Goal: Task Accomplishment & Management: Complete application form

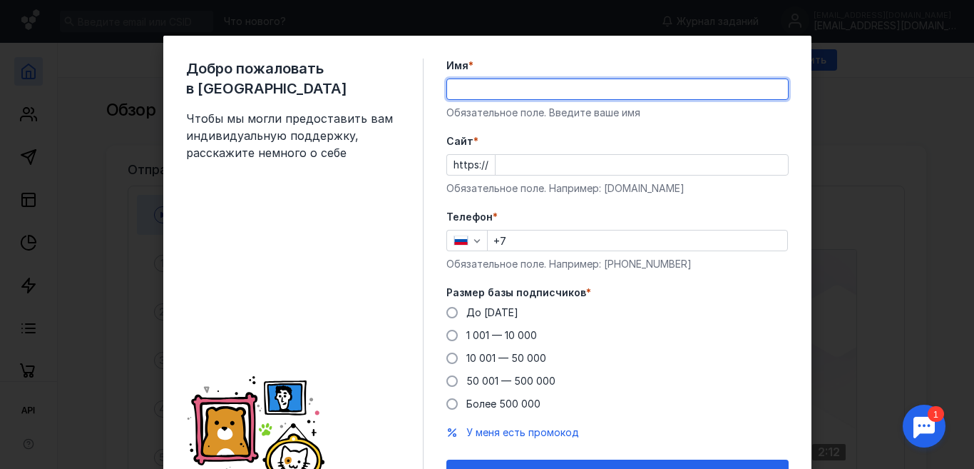
click at [514, 90] on input "Имя *" at bounding box center [617, 89] width 341 height 20
type input "B"
type input "[PERSON_NAME]"
click at [552, 165] on input "Cайт *" at bounding box center [642, 165] width 292 height 20
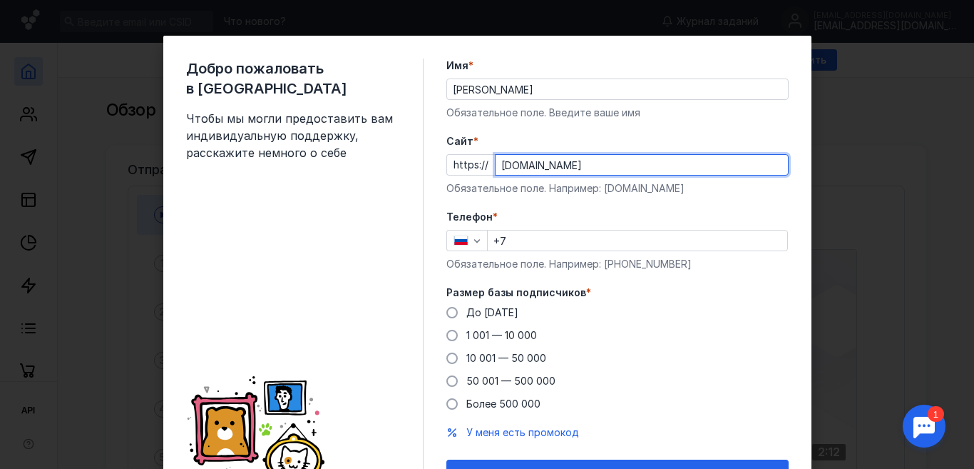
type input "[DOMAIN_NAME]"
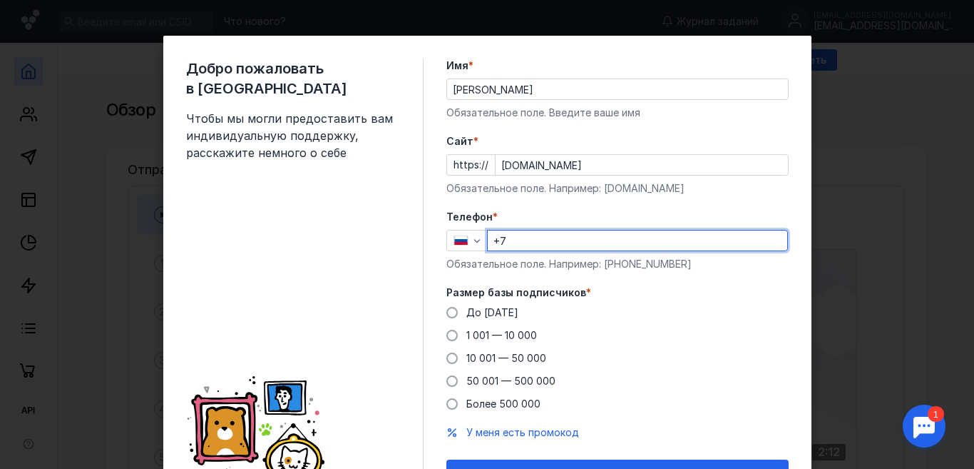
click at [551, 245] on input "+7" at bounding box center [638, 240] width 300 height 20
type input "[PHONE_NUMBER]"
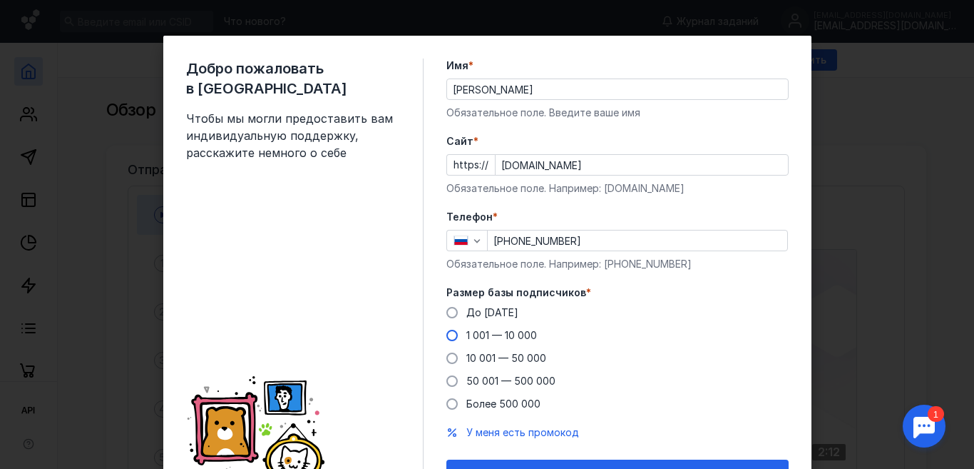
click at [446, 334] on span at bounding box center [451, 334] width 11 height 11
click at [0, 0] on input "1 001 — 10 000" at bounding box center [0, 0] width 0 height 0
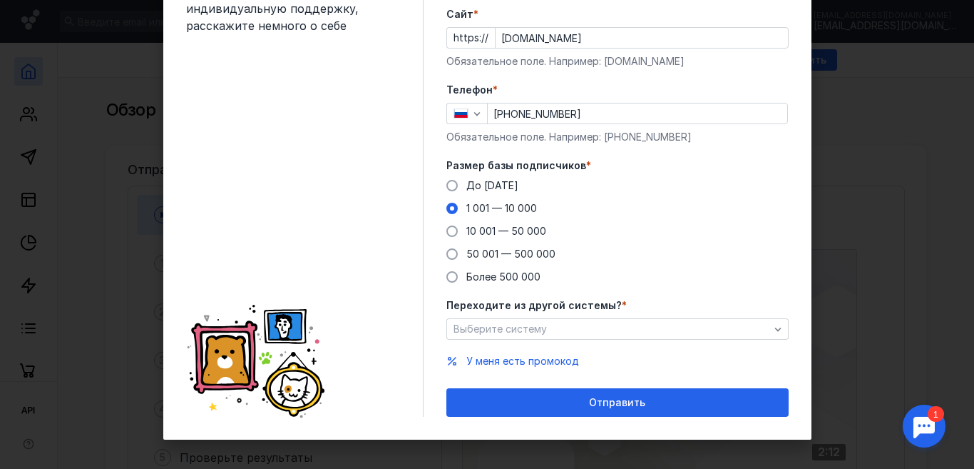
scroll to position [133, 0]
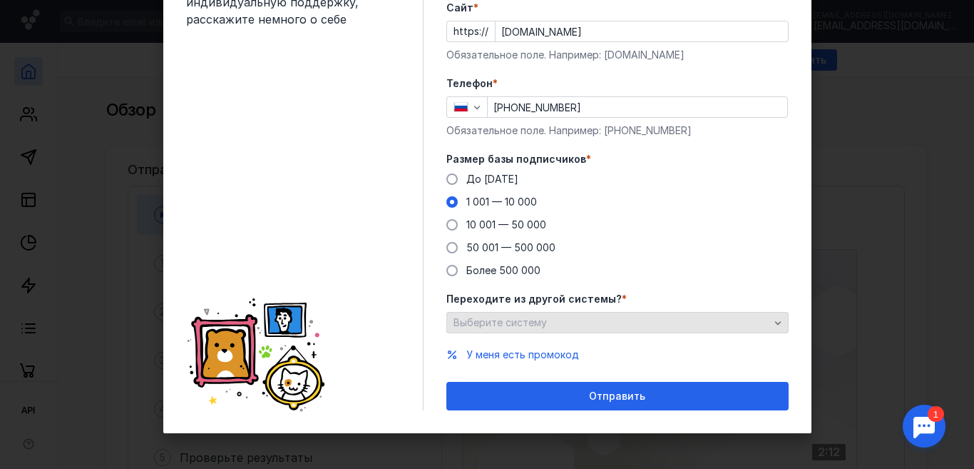
click at [496, 319] on span "Выберите систему" at bounding box center [500, 322] width 93 height 12
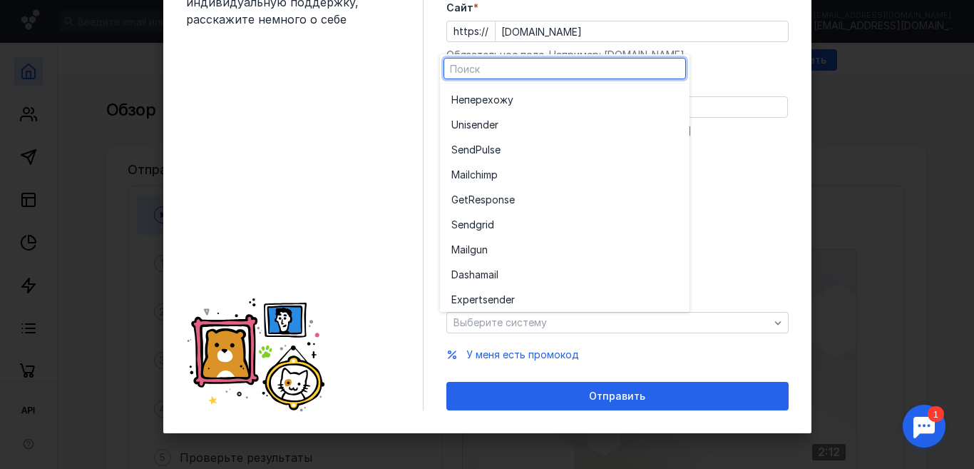
click at [738, 119] on div "Телефон * [PHONE_NUMBER] Обязательное поле. Например: [PHONE_NUMBER]" at bounding box center [617, 106] width 342 height 61
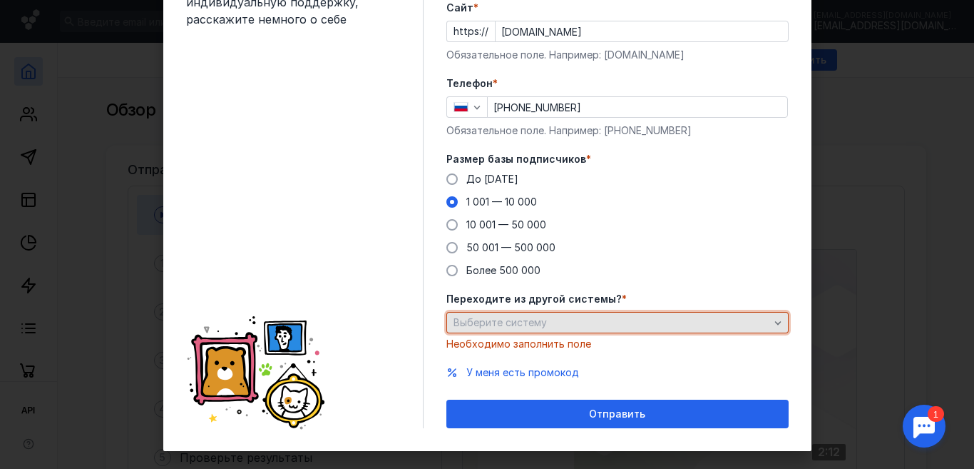
click at [523, 327] on span "Выберите систему" at bounding box center [500, 322] width 93 height 12
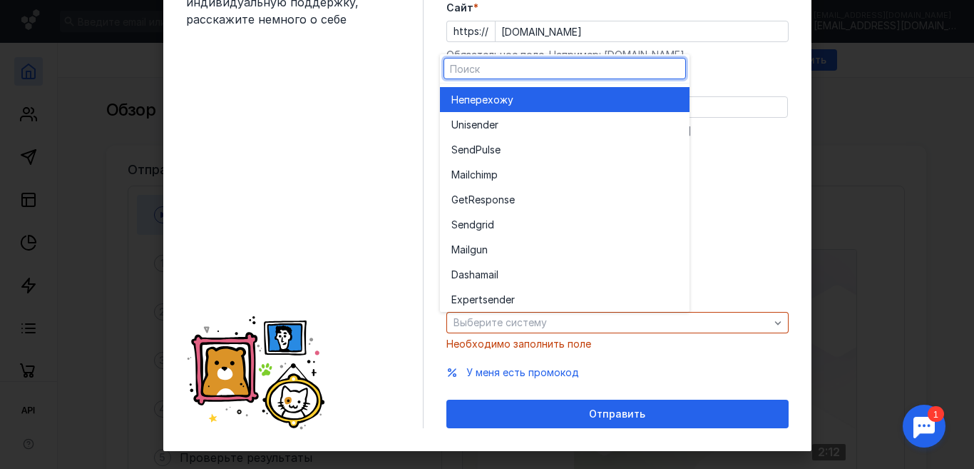
click at [507, 108] on div "Не перехожу" at bounding box center [564, 99] width 227 height 25
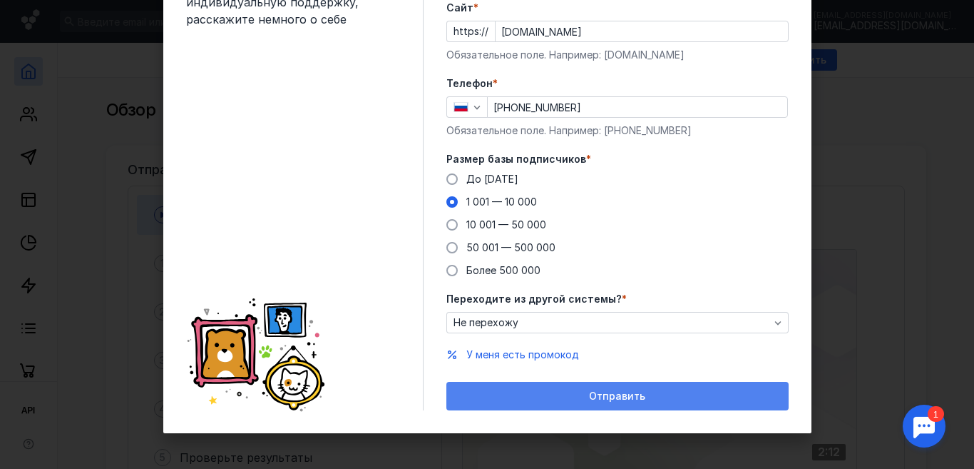
click at [600, 399] on span "Отправить" at bounding box center [617, 396] width 56 height 12
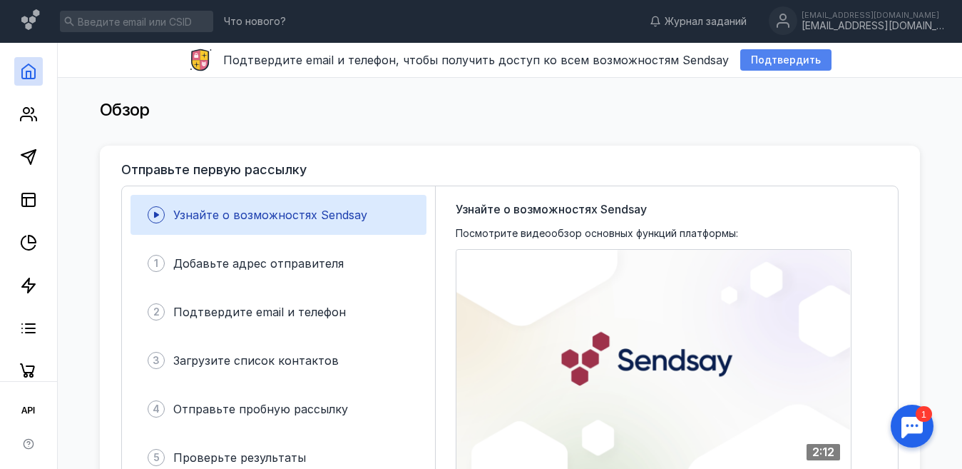
click at [787, 60] on span "Подтвердить" at bounding box center [786, 60] width 70 height 12
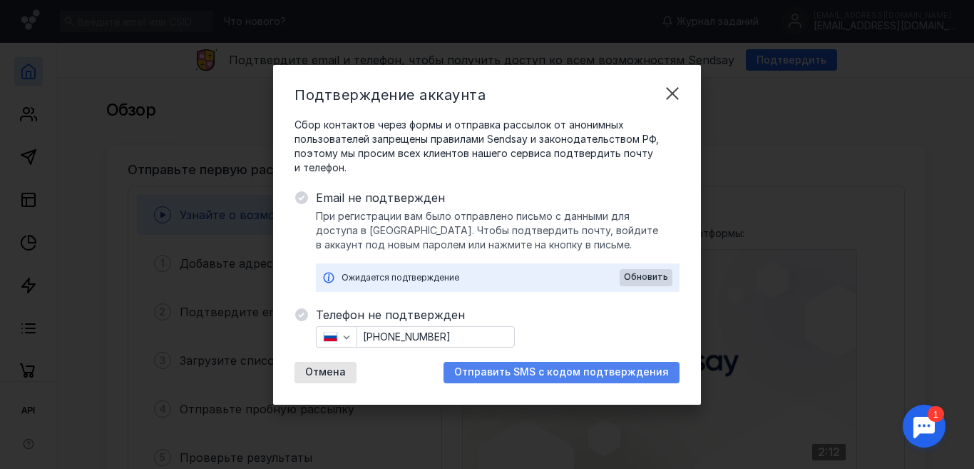
click at [603, 379] on div "Отправить SMS с кодом подтверждения" at bounding box center [562, 372] width 236 height 21
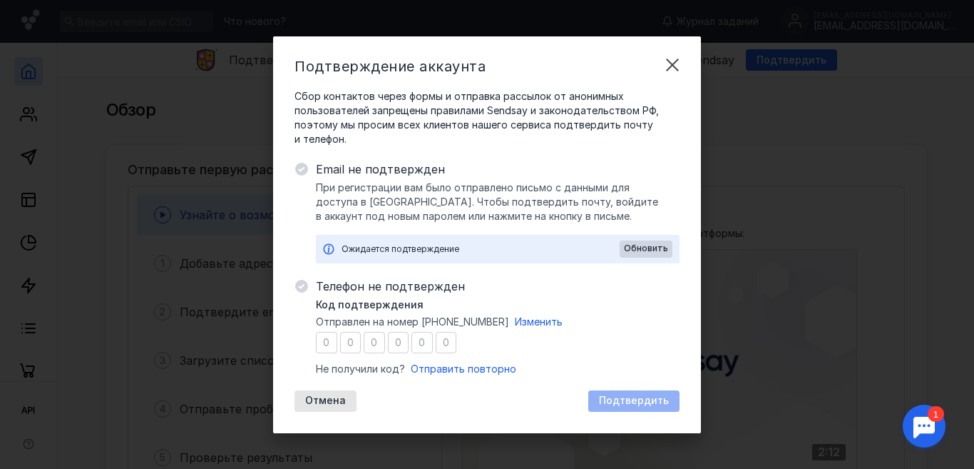
type input "0"
type input "6"
type input "0"
type input "2"
type input "1"
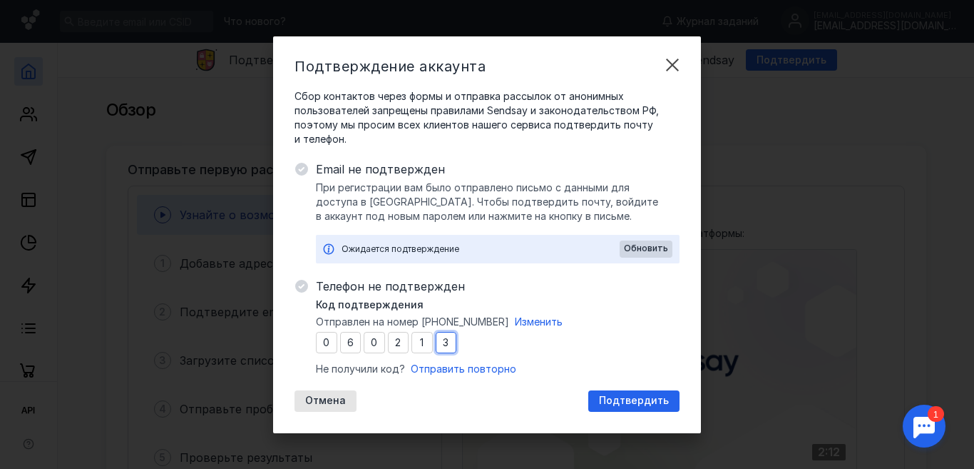
type input "3"
click at [644, 386] on div "Телефон не подтвержден Код подтверждения Отправлен на номер [PHONE_NUMBER] Изме…" at bounding box center [498, 344] width 364 height 134
click at [644, 394] on div "Подтвердить" at bounding box center [633, 400] width 91 height 21
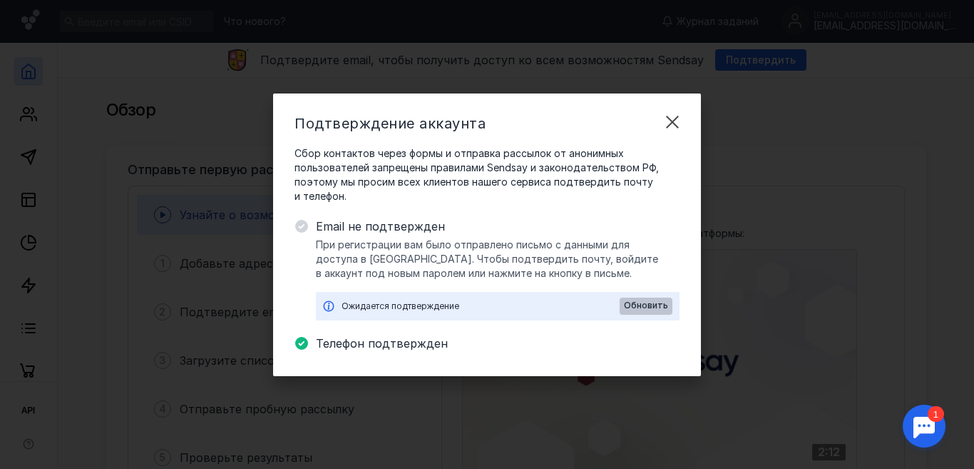
click at [646, 302] on span "Обновить" at bounding box center [646, 305] width 44 height 10
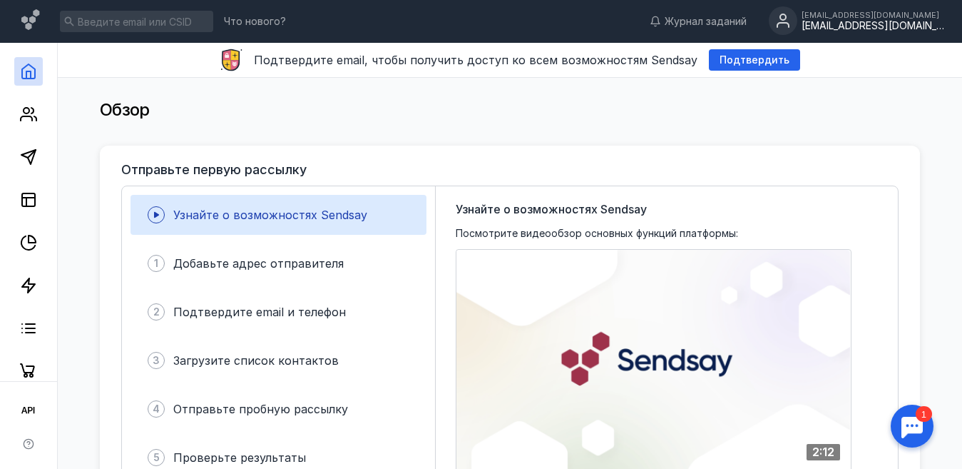
click at [904, 22] on div "[EMAIL_ADDRESS][DOMAIN_NAME]" at bounding box center [873, 26] width 143 height 12
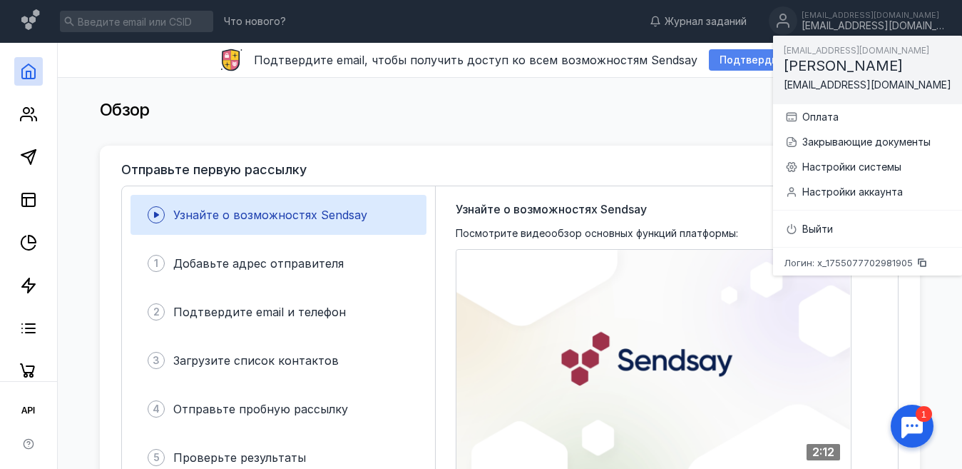
click at [740, 54] on span "Подтвердить" at bounding box center [755, 60] width 70 height 12
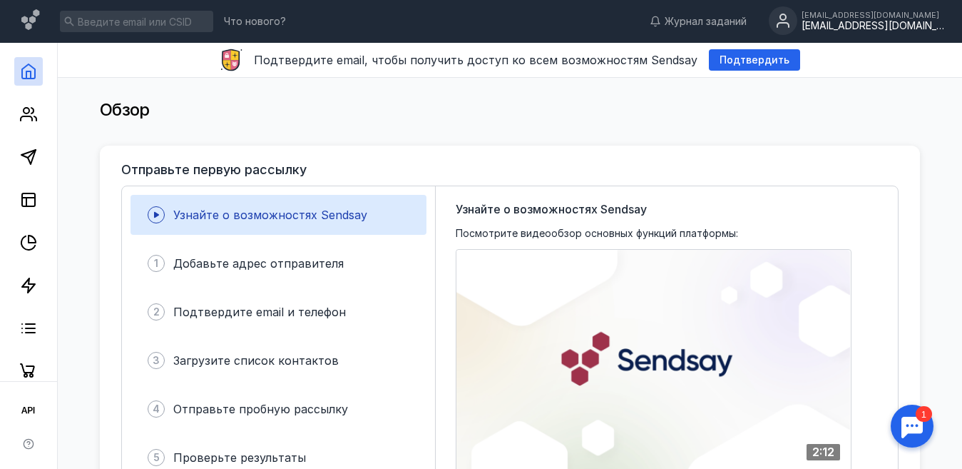
click at [899, 25] on div "[EMAIL_ADDRESS][DOMAIN_NAME]" at bounding box center [873, 26] width 143 height 12
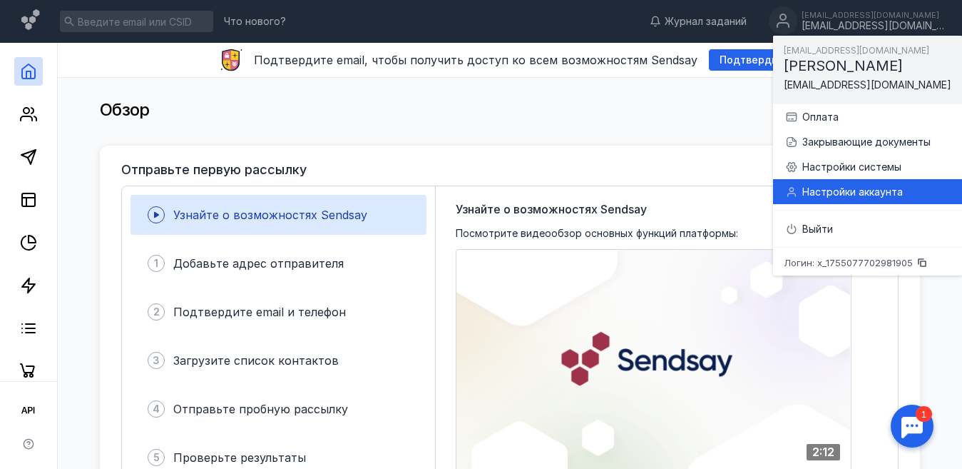
click at [876, 199] on div "Настройки аккаунта" at bounding box center [867, 191] width 166 height 25
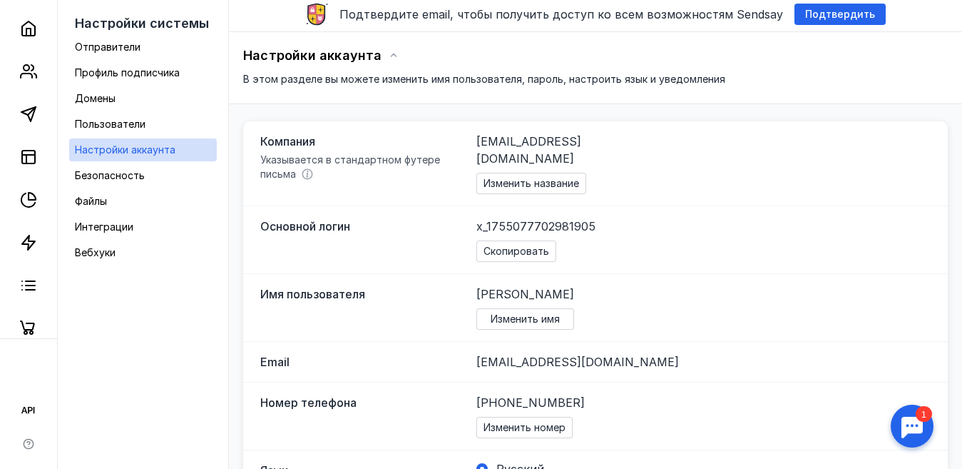
scroll to position [71, 0]
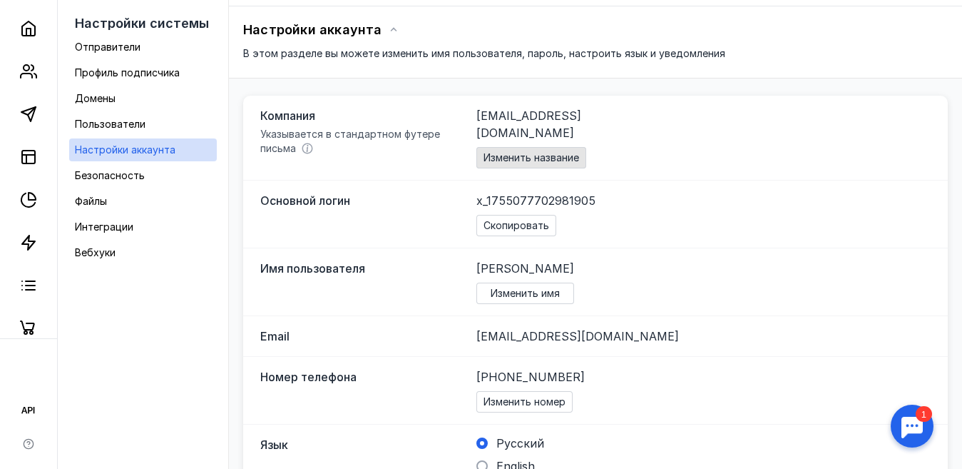
click at [548, 152] on span "Изменить название" at bounding box center [531, 158] width 96 height 12
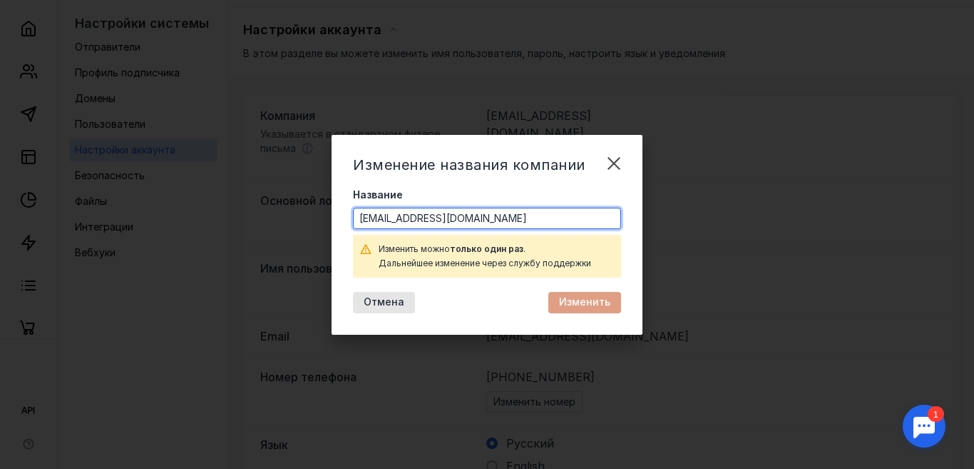
click at [460, 218] on input "[EMAIL_ADDRESS][DOMAIN_NAME]" at bounding box center [487, 218] width 267 height 20
type input "[EMAIL_ADDRESS][DOMAIN_NAME]"
click at [583, 307] on span "Изменить" at bounding box center [584, 302] width 51 height 12
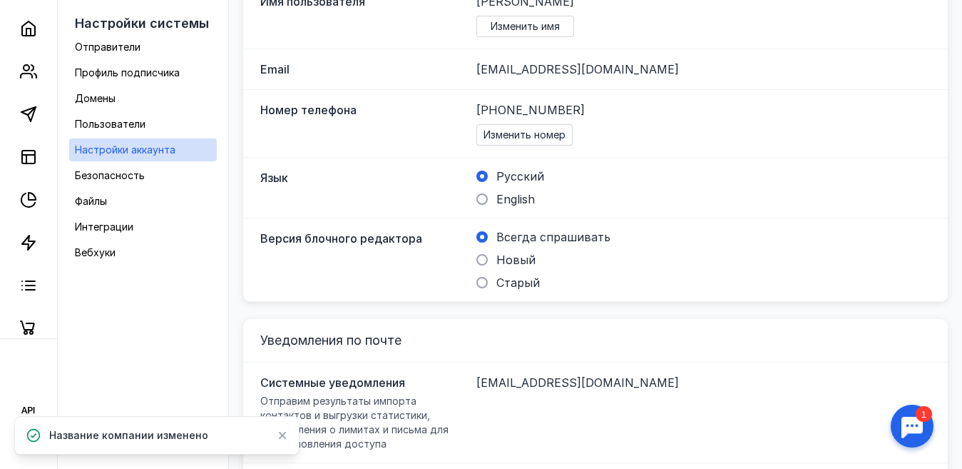
scroll to position [214, 0]
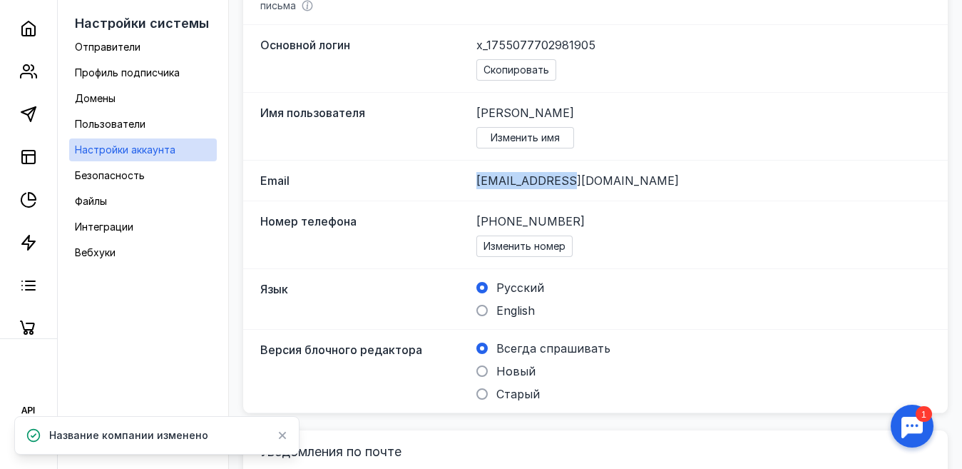
drag, startPoint x: 573, startPoint y: 184, endPoint x: 503, endPoint y: 159, distance: 74.2
click at [454, 172] on div "Email [EMAIL_ADDRESS][DOMAIN_NAME]" at bounding box center [595, 180] width 705 height 41
drag, startPoint x: 613, startPoint y: 172, endPoint x: 409, endPoint y: 179, distance: 204.8
click at [409, 179] on div "Email [EMAIL_ADDRESS][DOMAIN_NAME]" at bounding box center [595, 180] width 705 height 41
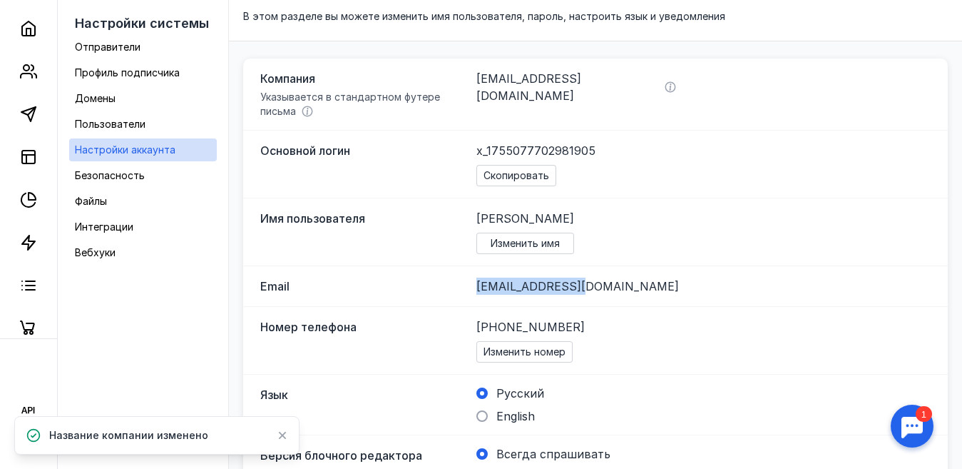
scroll to position [0, 0]
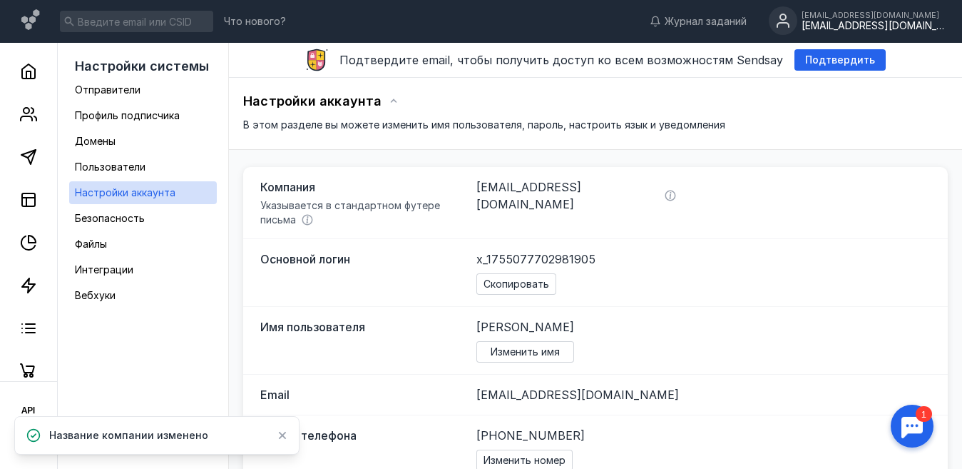
click at [871, 17] on div "[EMAIL_ADDRESS][DOMAIN_NAME]" at bounding box center [873, 15] width 143 height 9
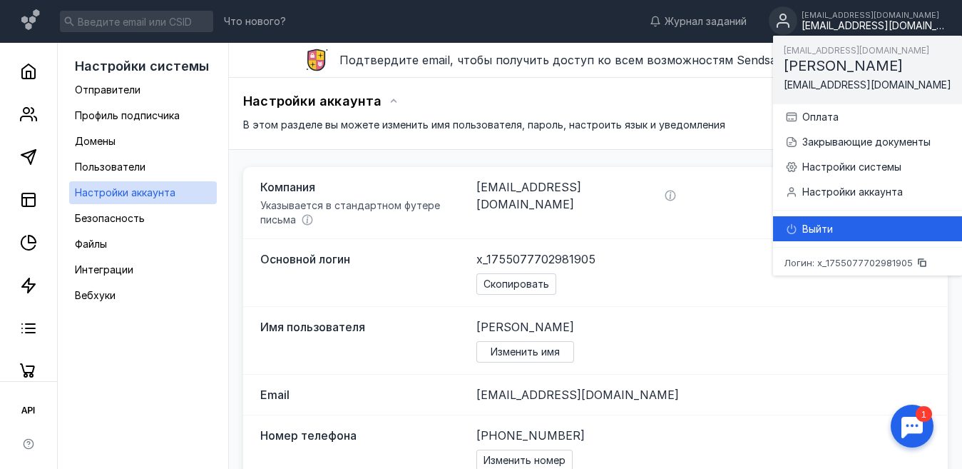
click at [817, 230] on div "Выйти" at bounding box center [876, 229] width 148 height 14
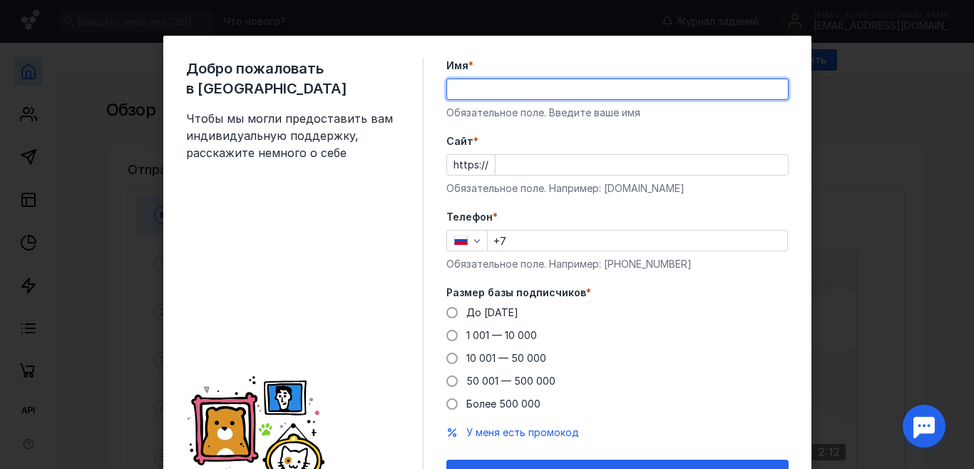
click at [505, 86] on input "Имя *" at bounding box center [617, 89] width 341 height 20
type input "B"
type input "[PERSON_NAME]"
click at [528, 165] on input "Cайт *" at bounding box center [642, 165] width 292 height 20
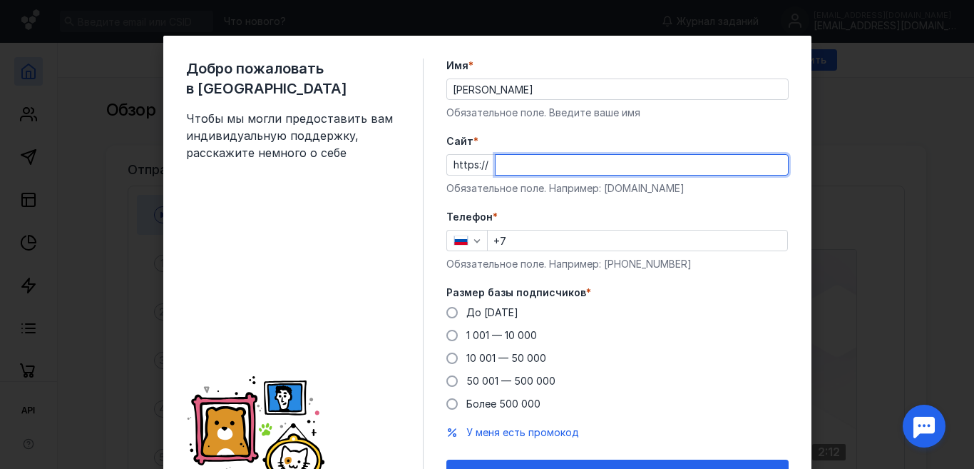
type input "у"
type input "[DOMAIN_NAME]"
click at [535, 241] on input "+7" at bounding box center [638, 240] width 300 height 20
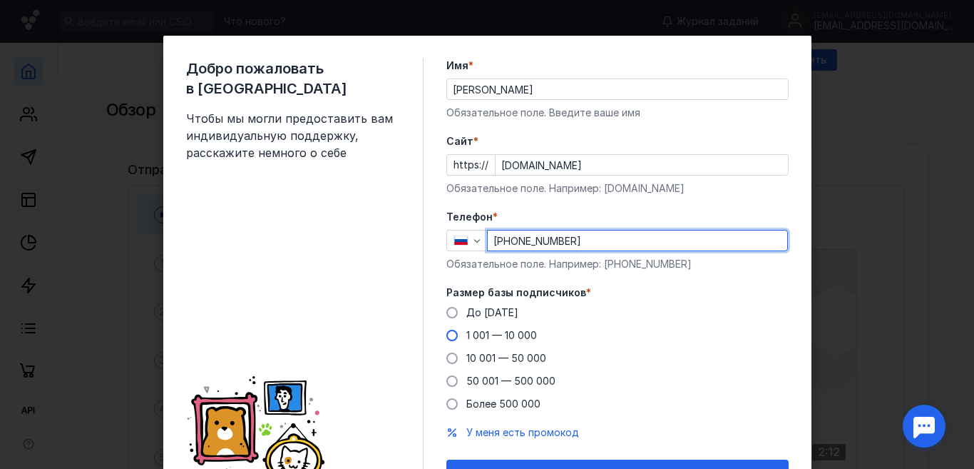
type input "[PHONE_NUMBER]"
click at [457, 342] on label "1 001 — 10 000" at bounding box center [491, 335] width 91 height 14
click at [0, 0] on input "1 001 — 10 000" at bounding box center [0, 0] width 0 height 0
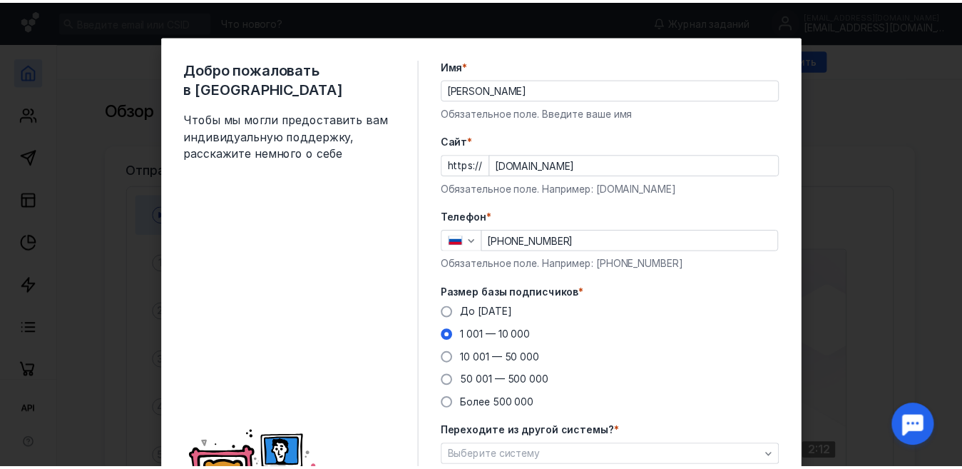
scroll to position [133, 0]
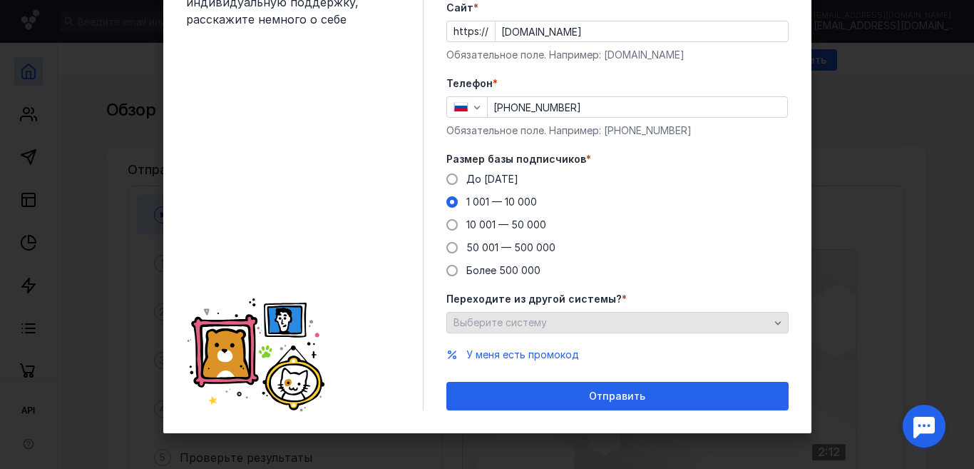
click at [557, 318] on div "Выберите систему" at bounding box center [611, 323] width 323 height 12
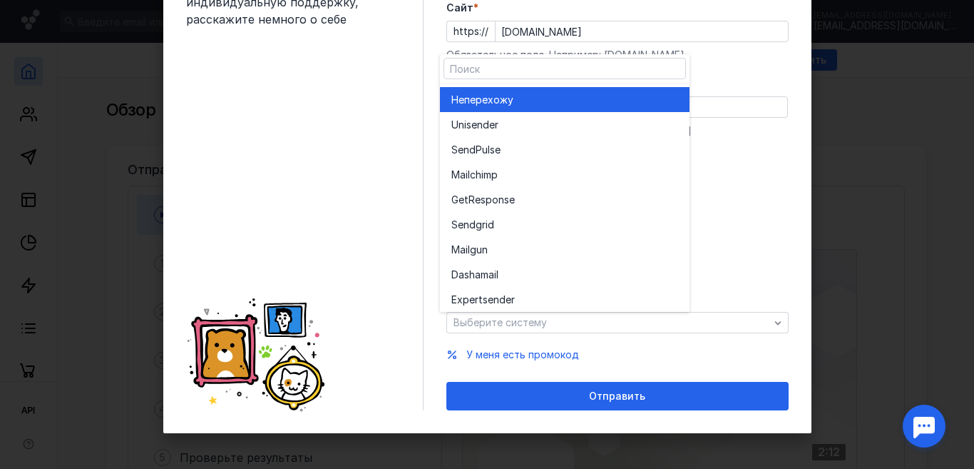
click at [546, 101] on div "Не перехожу" at bounding box center [564, 100] width 227 height 14
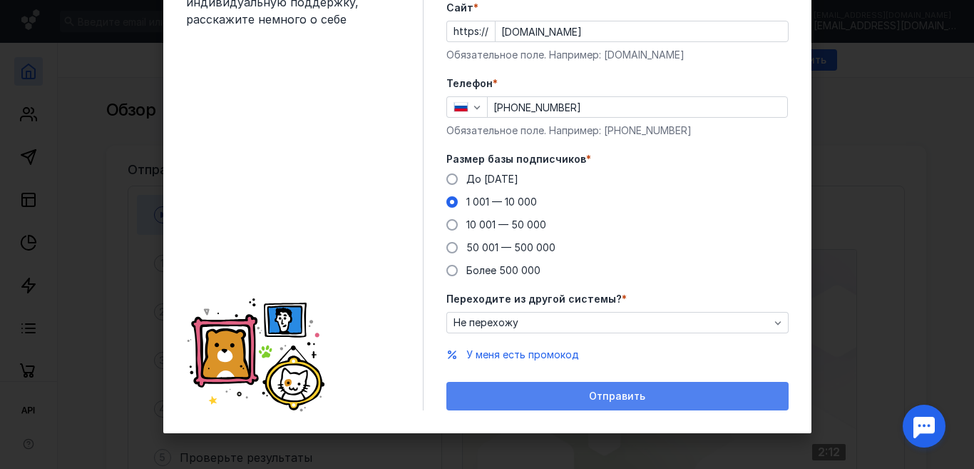
click at [565, 401] on div "Отправить" at bounding box center [618, 396] width 328 height 12
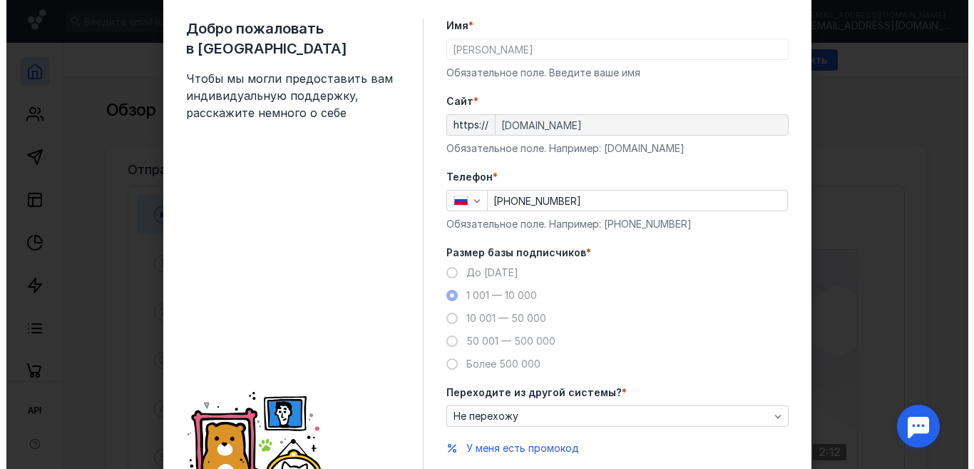
scroll to position [0, 0]
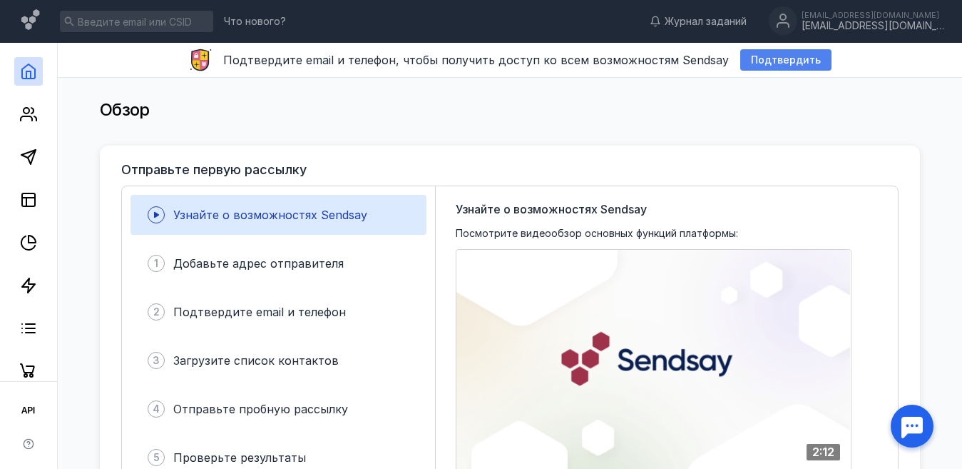
click at [777, 61] on span "Подтвердить" at bounding box center [786, 60] width 70 height 12
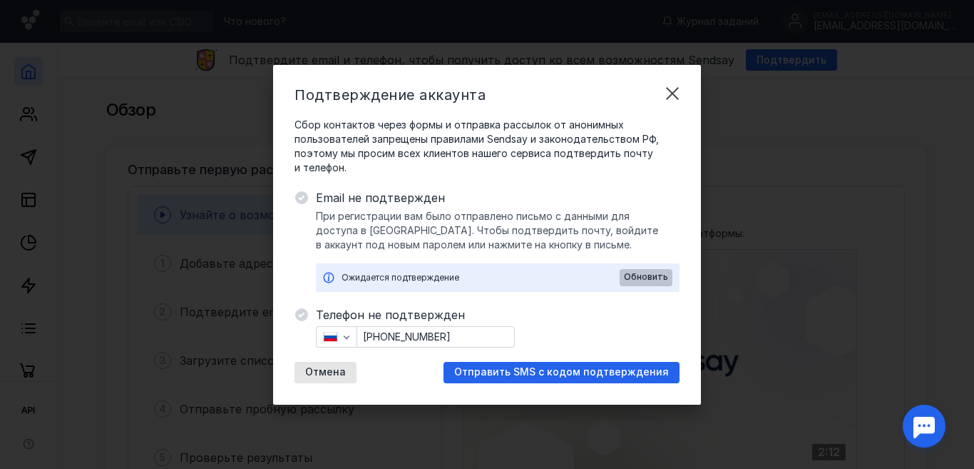
click at [655, 272] on span "Обновить" at bounding box center [646, 277] width 44 height 10
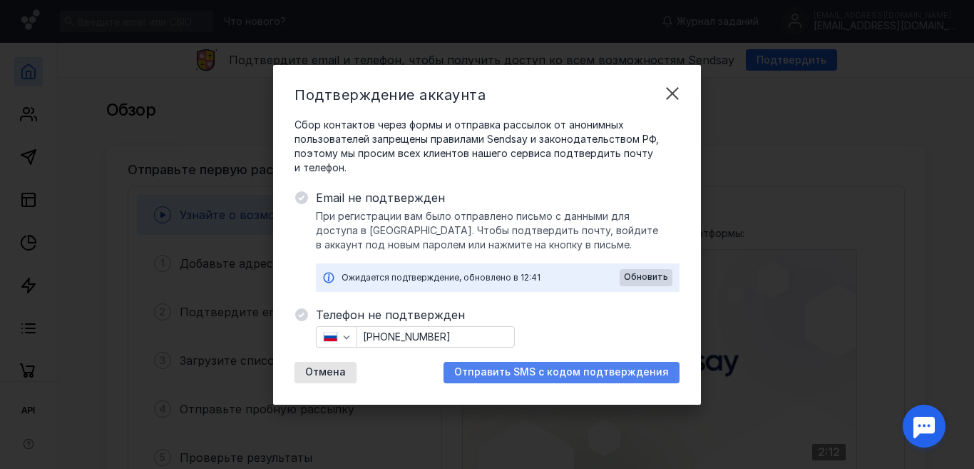
click at [572, 374] on span "Отправить SMS с кодом подтверждения" at bounding box center [561, 372] width 215 height 12
